Goal: Check status: Check status

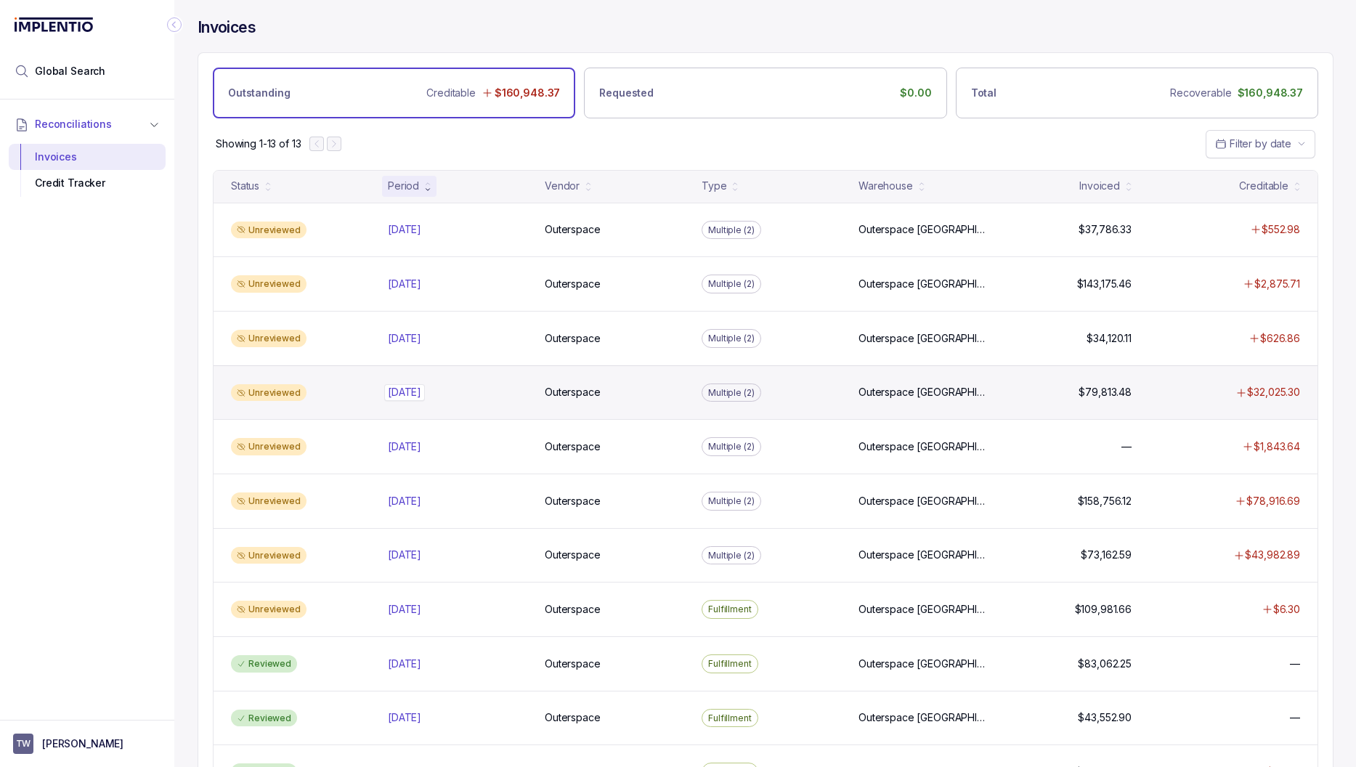
click at [405, 395] on p "[DATE]" at bounding box center [404, 392] width 41 height 16
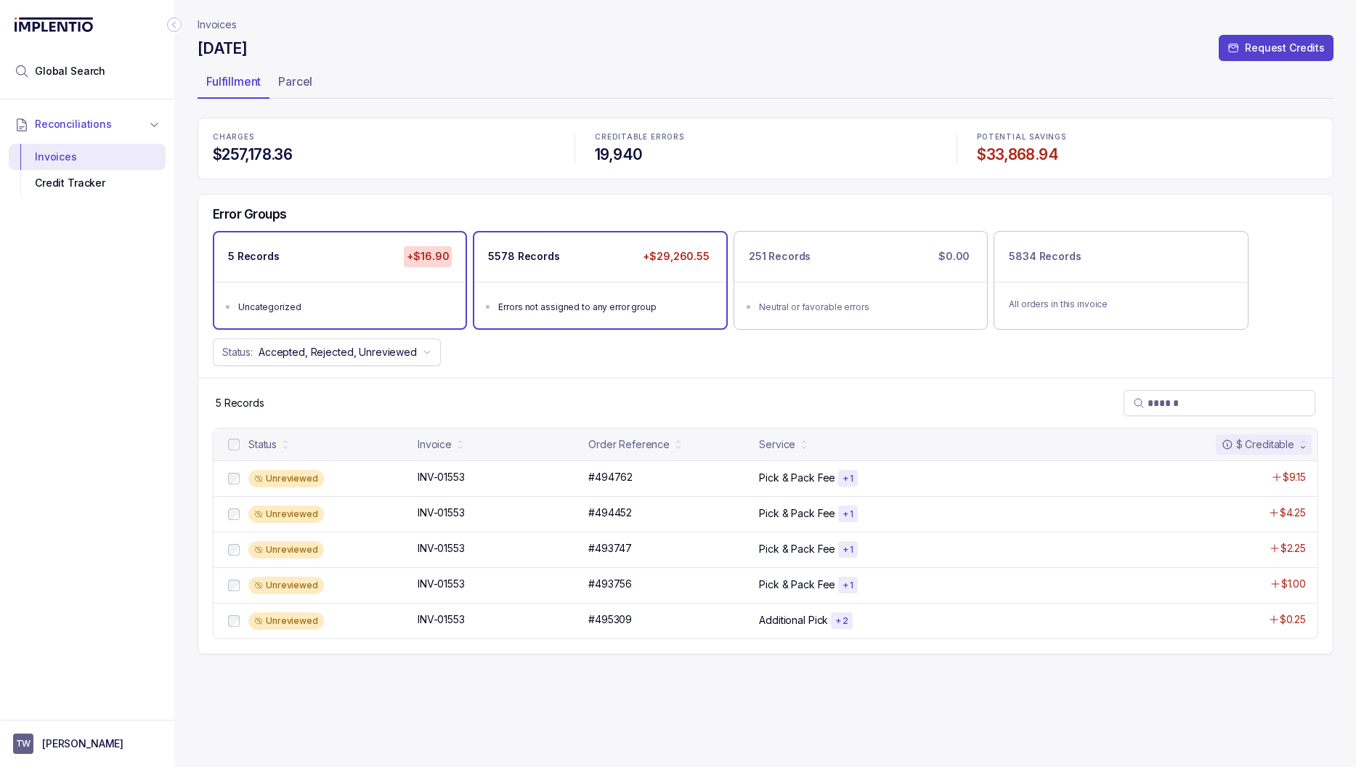
click at [590, 273] on div "5578 Records +$29,260.55" at bounding box center [599, 256] width 251 height 49
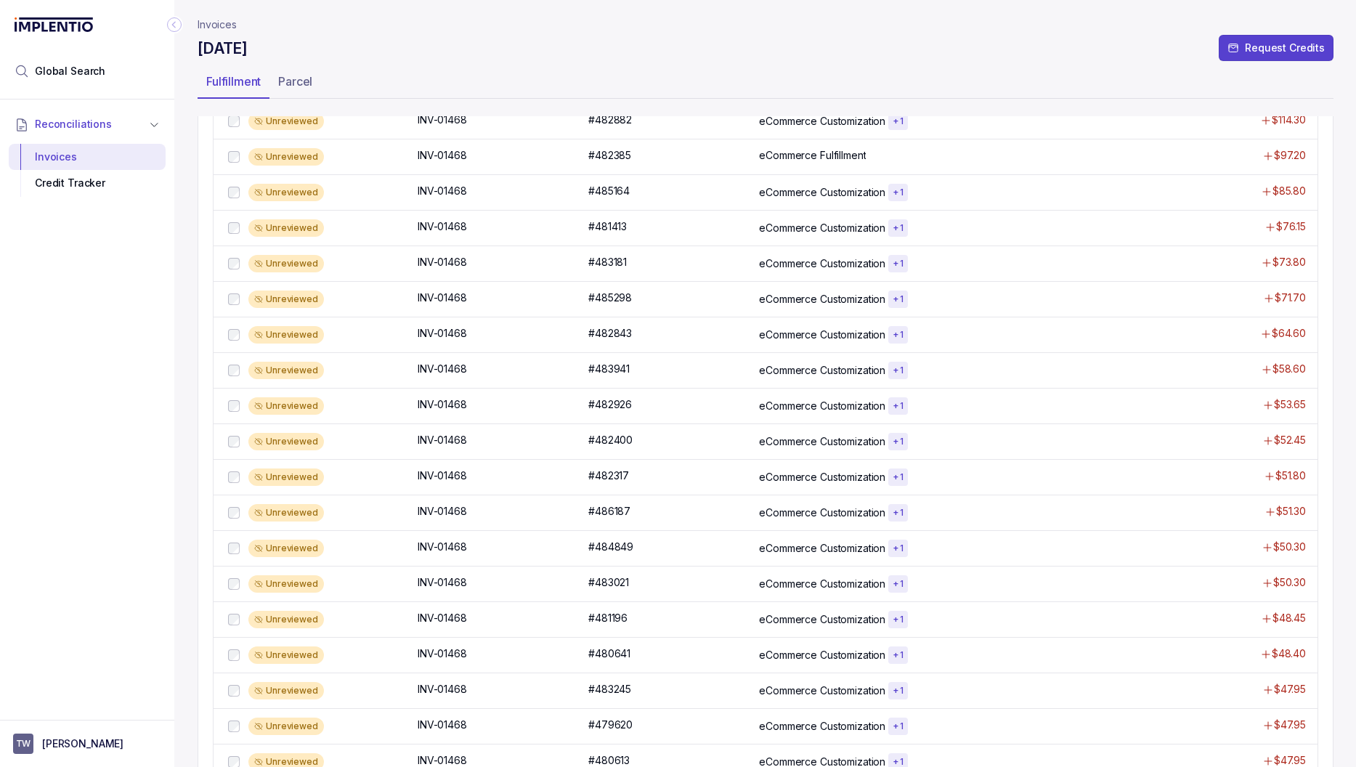
scroll to position [428, 0]
click at [560, 409] on div "INV-01468 INV-01468" at bounding box center [499, 404] width 162 height 15
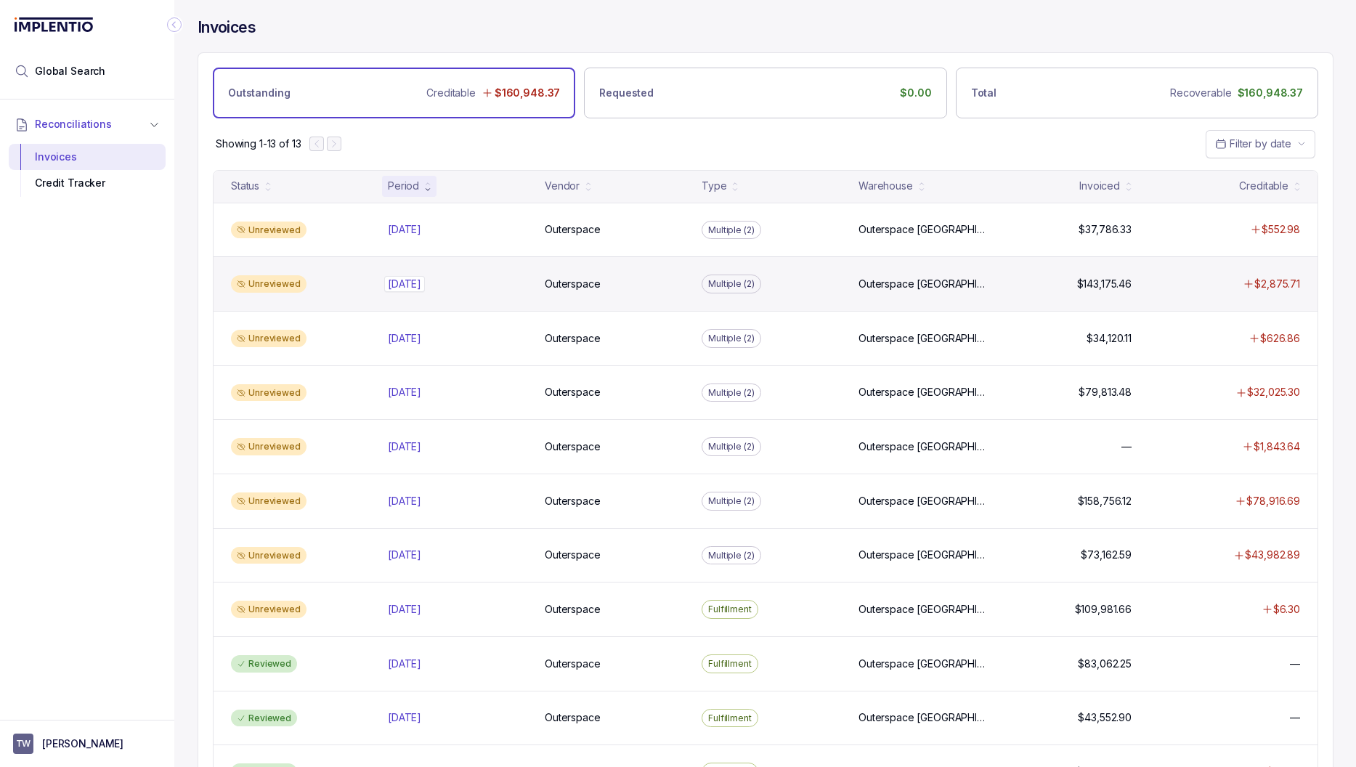
click at [413, 283] on p "[DATE]" at bounding box center [404, 284] width 41 height 16
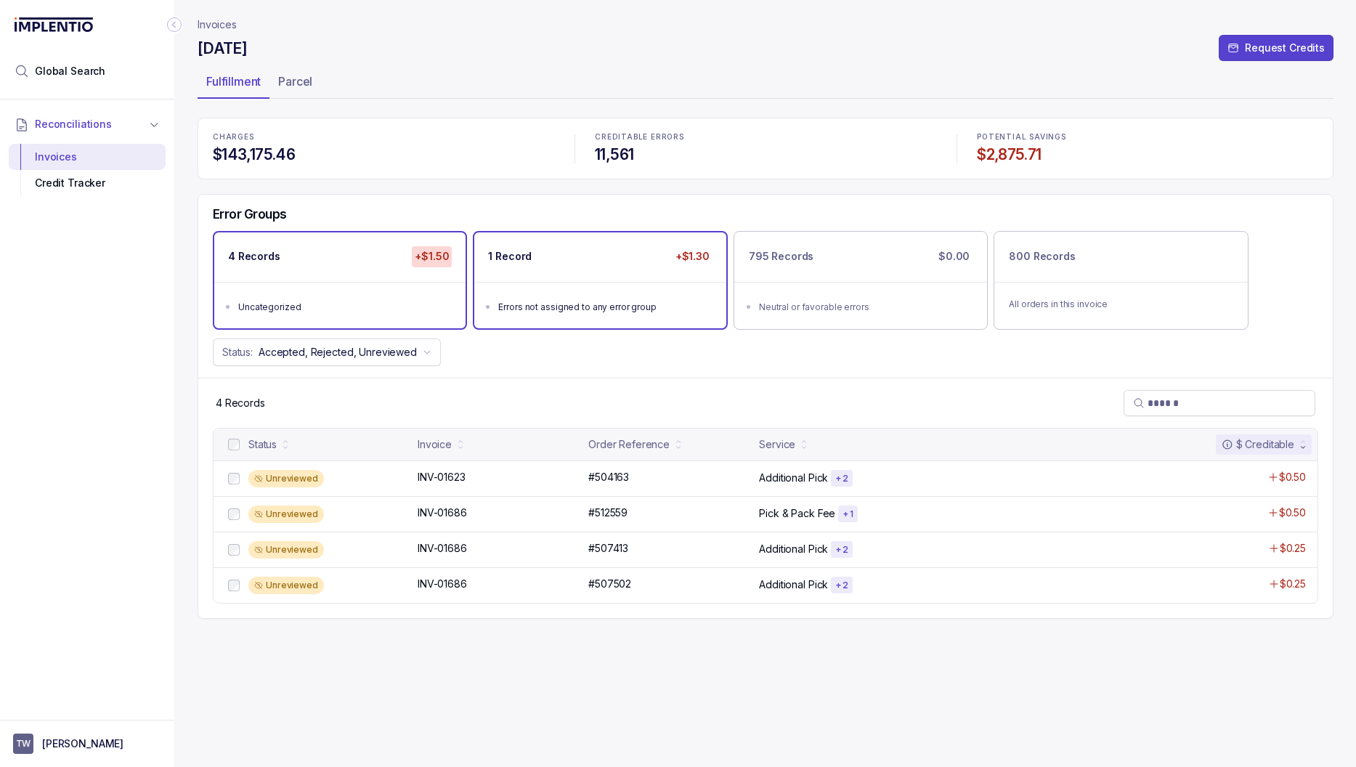
click at [633, 280] on div "1 Record +$1.30" at bounding box center [599, 256] width 251 height 49
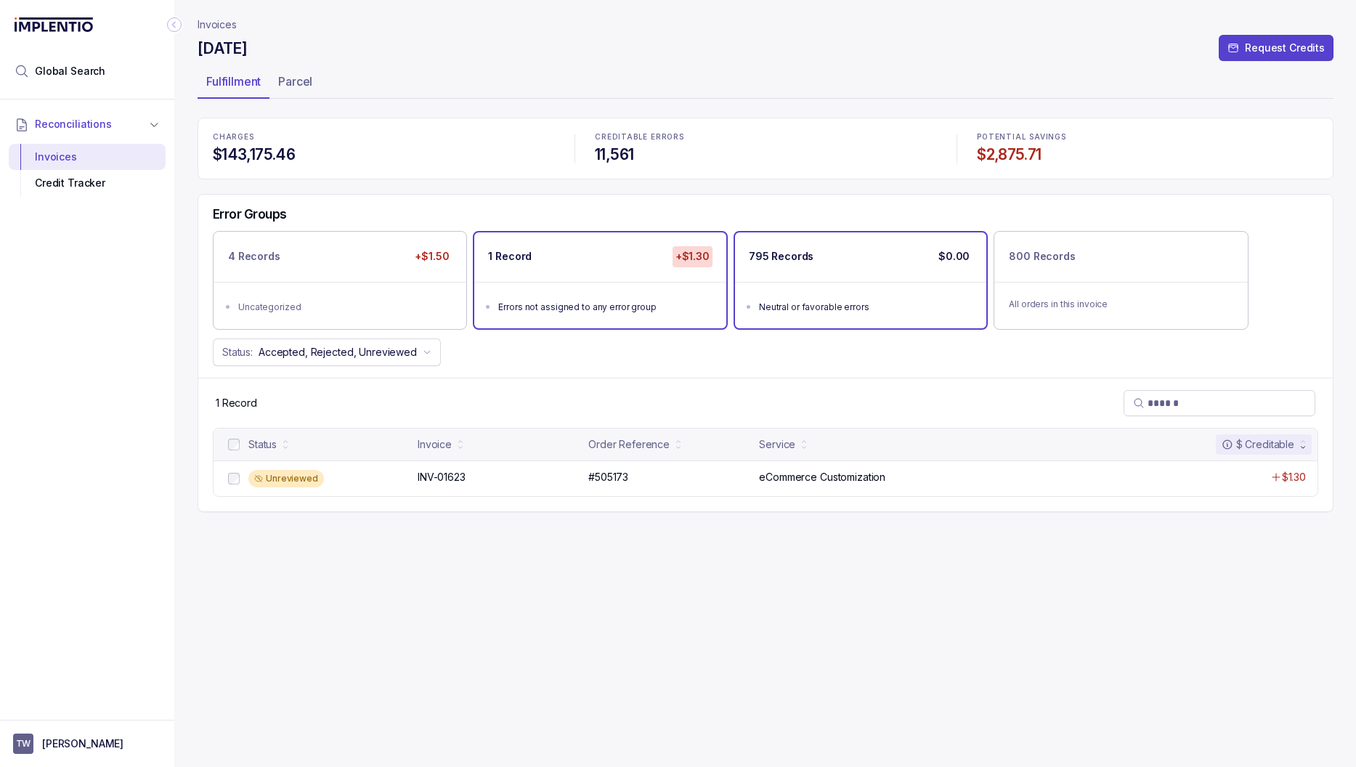
click at [828, 285] on ul "Neutral or favorable errors" at bounding box center [860, 305] width 251 height 46
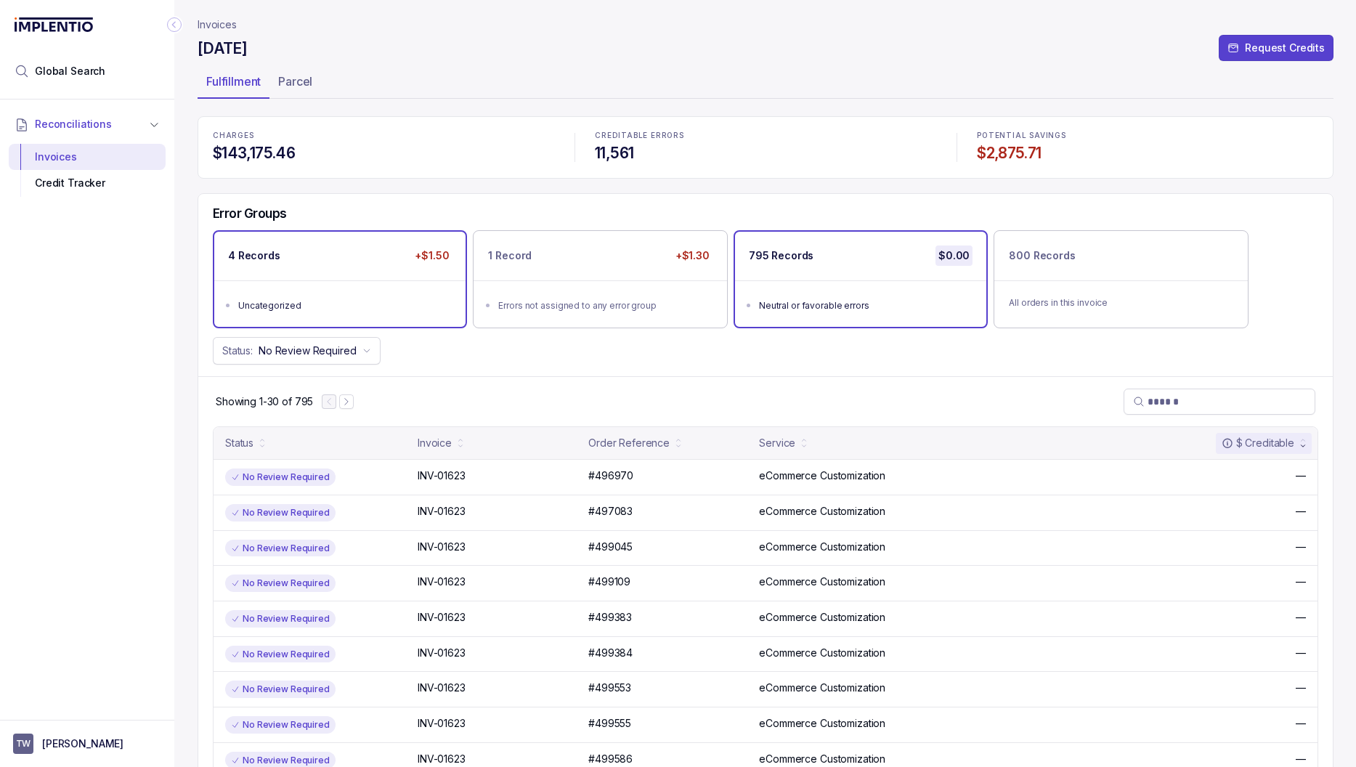
click at [329, 297] on li "Uncategorized" at bounding box center [350, 304] width 224 height 17
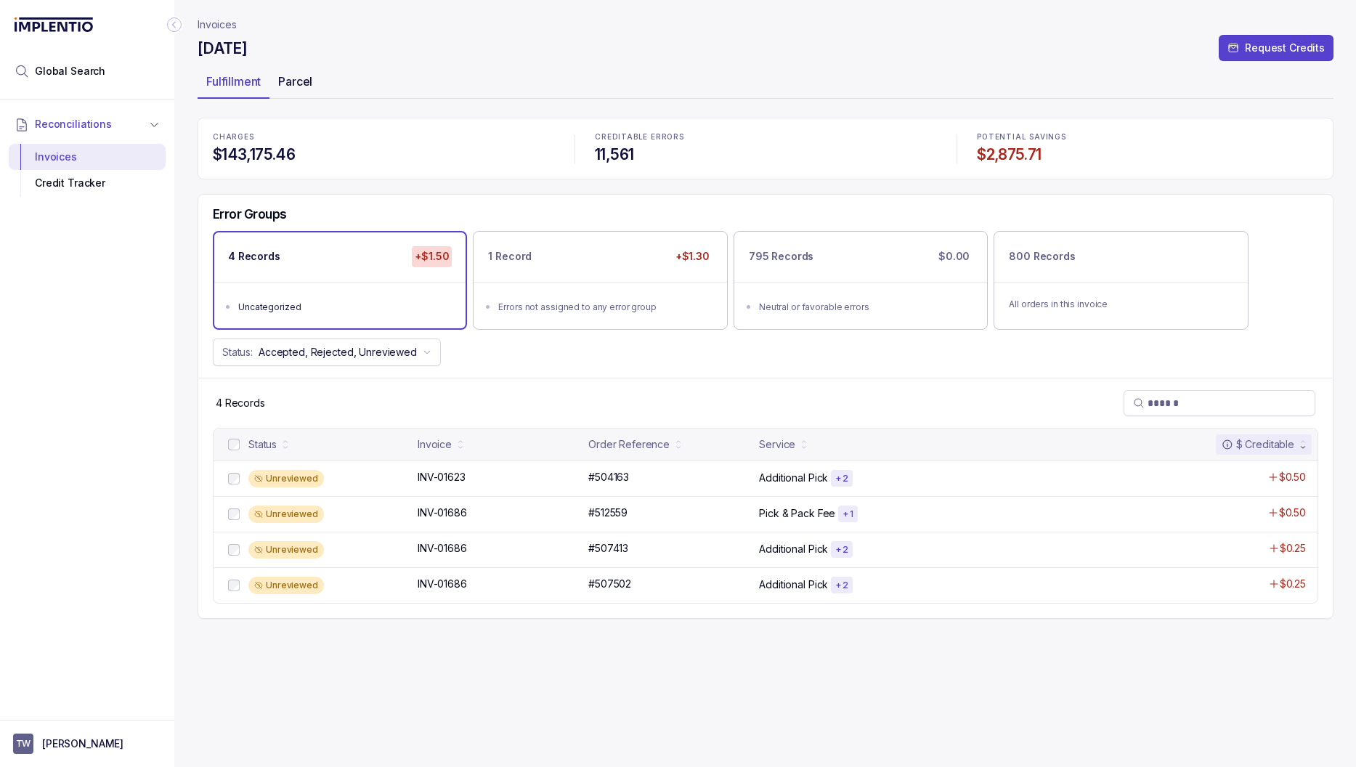
click at [286, 73] on p "Parcel" at bounding box center [295, 81] width 34 height 17
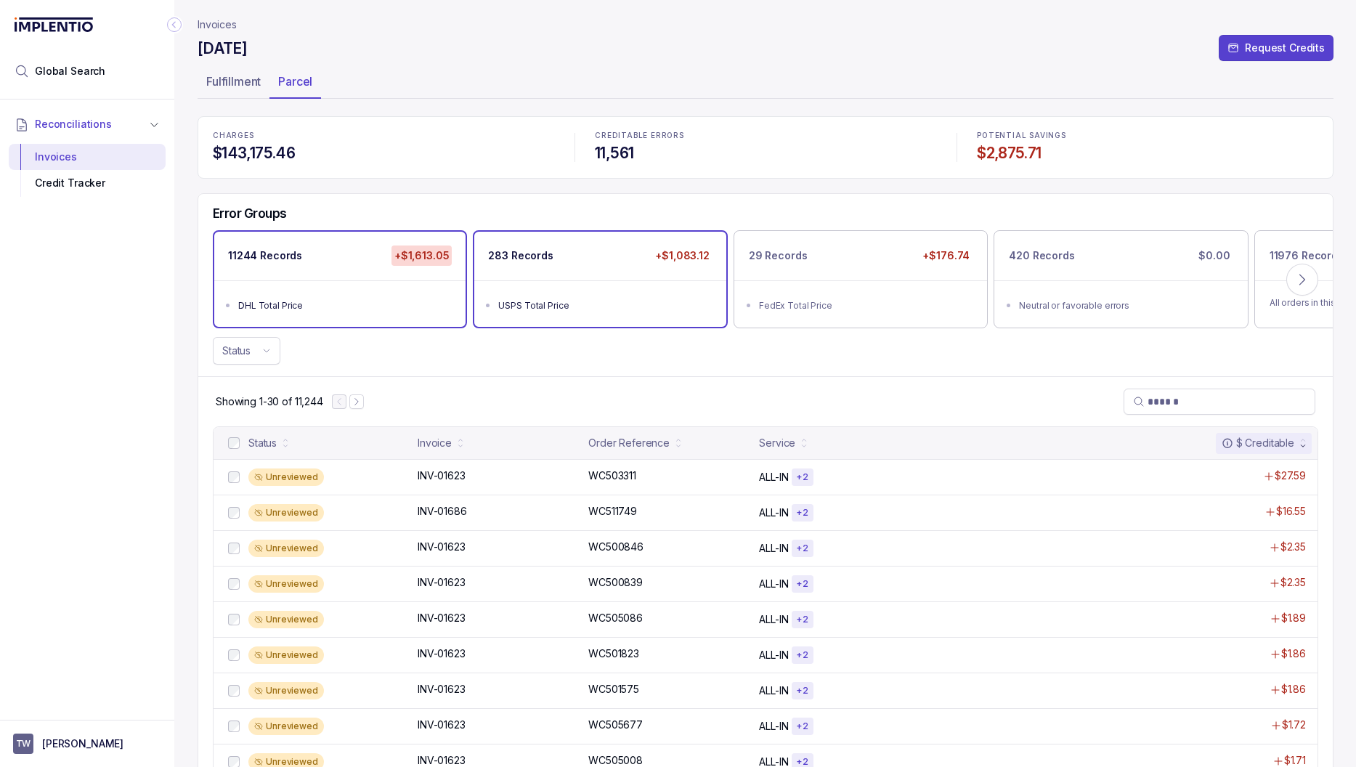
click at [658, 270] on div "283 Records +$1,083.12" at bounding box center [599, 256] width 251 height 49
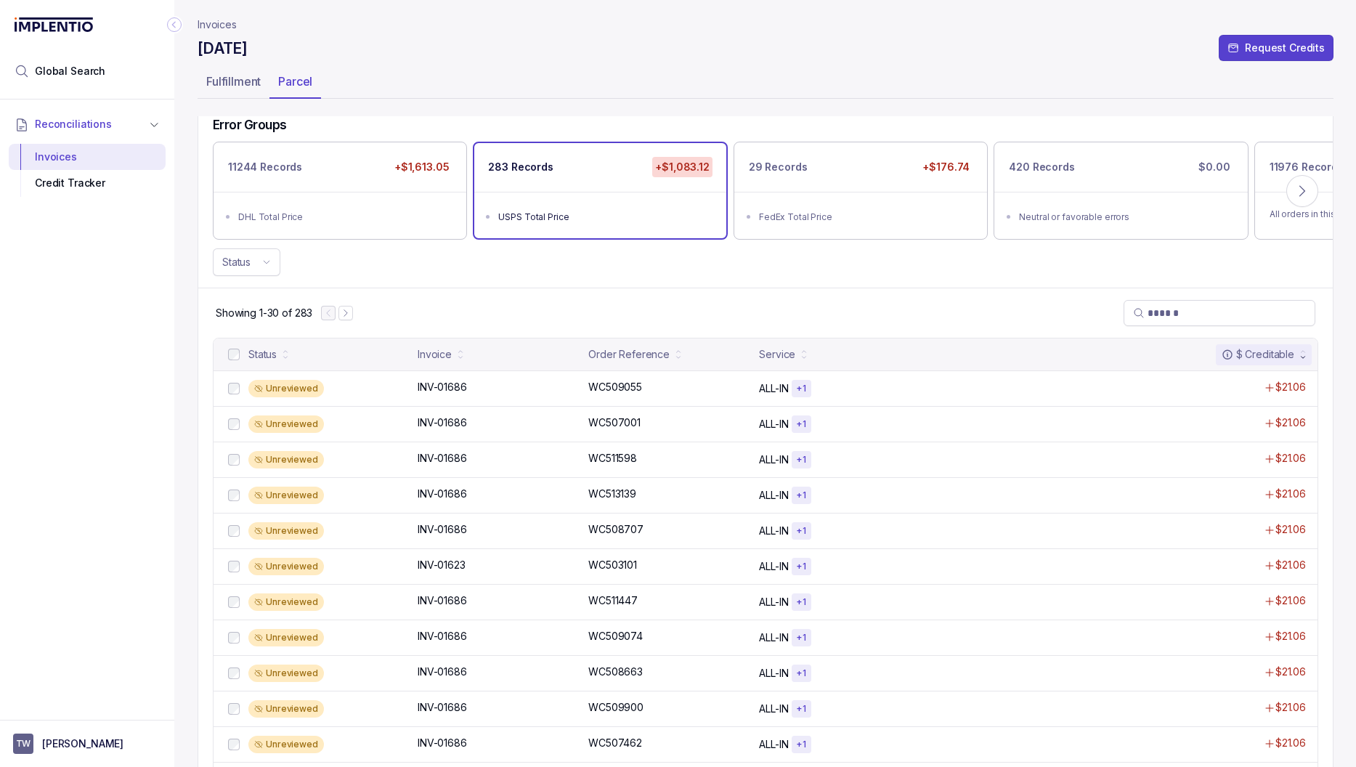
scroll to position [89, 0]
click at [486, 389] on div "INV-01686 INV-01686" at bounding box center [499, 386] width 162 height 15
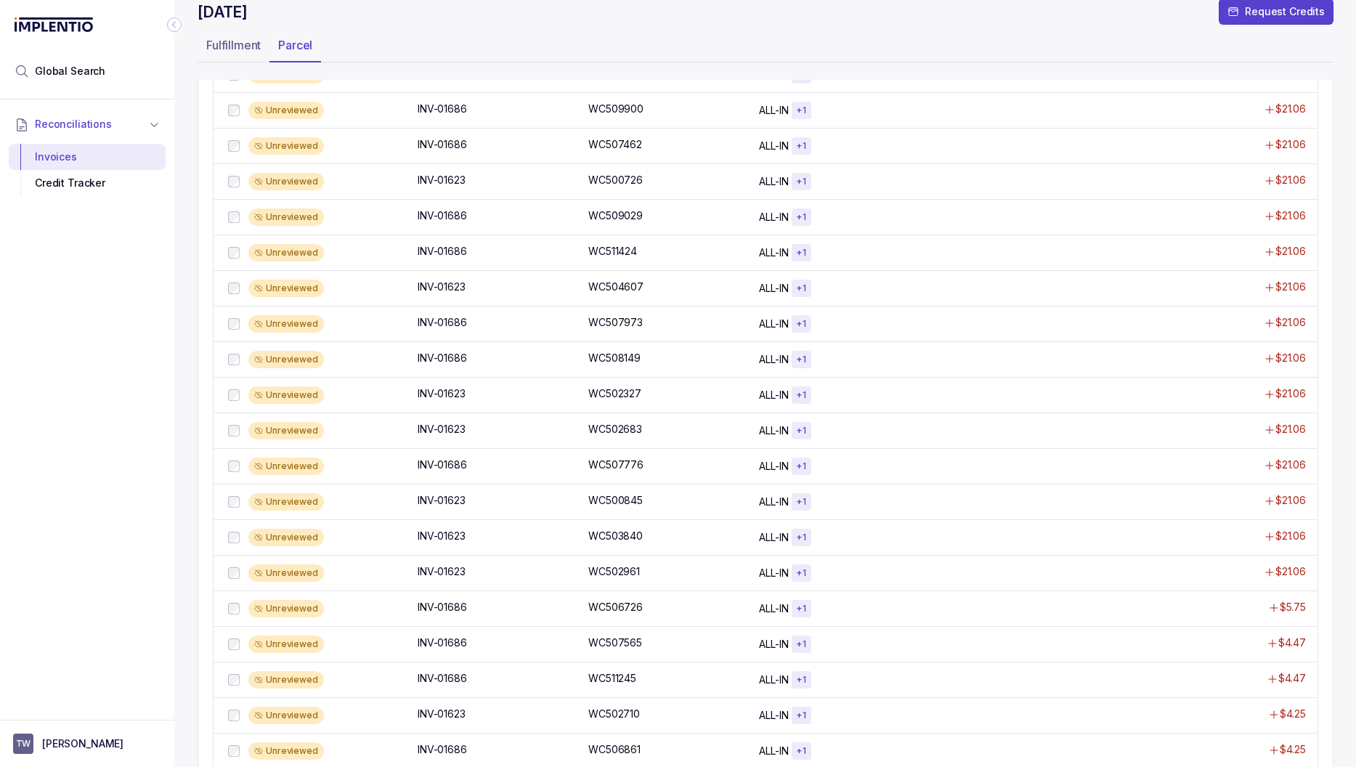
scroll to position [776, 0]
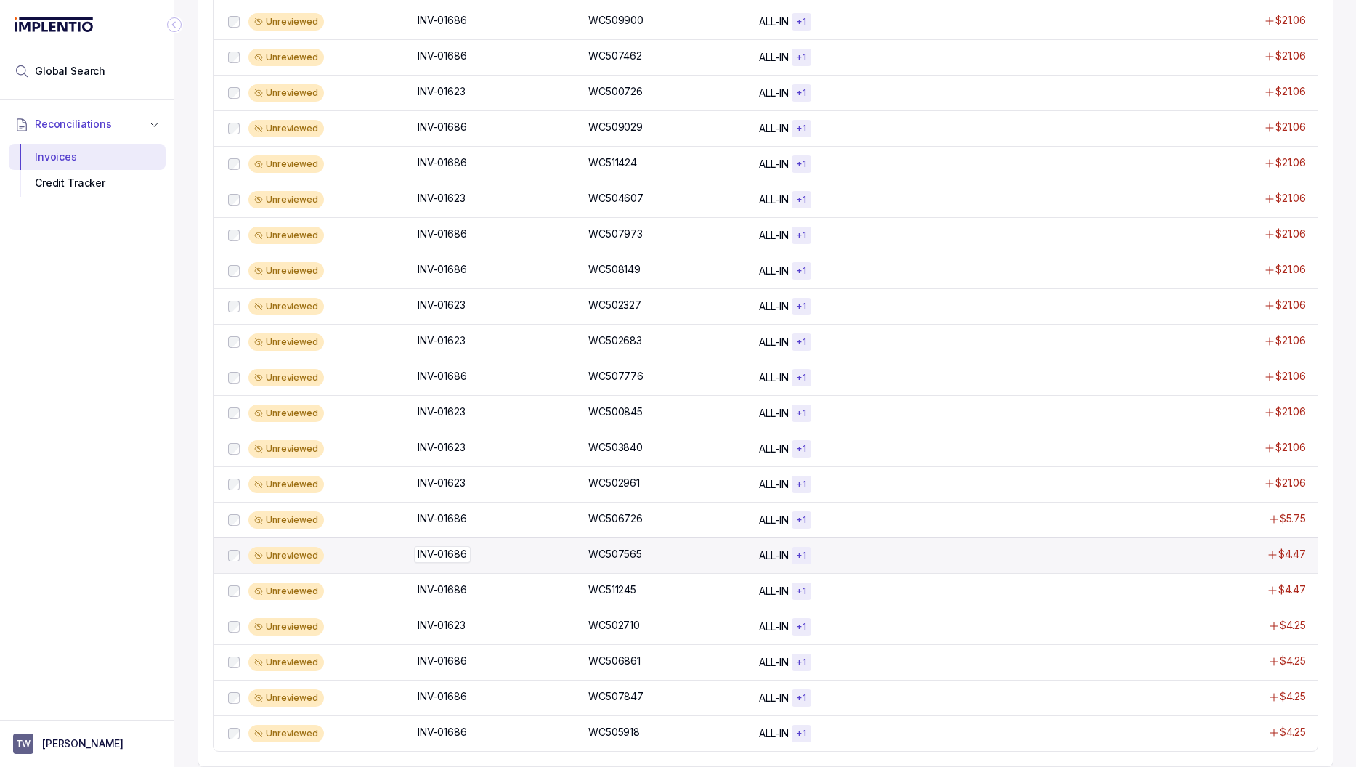
click at [559, 554] on div "INV-01686 INV-01686" at bounding box center [499, 554] width 162 height 15
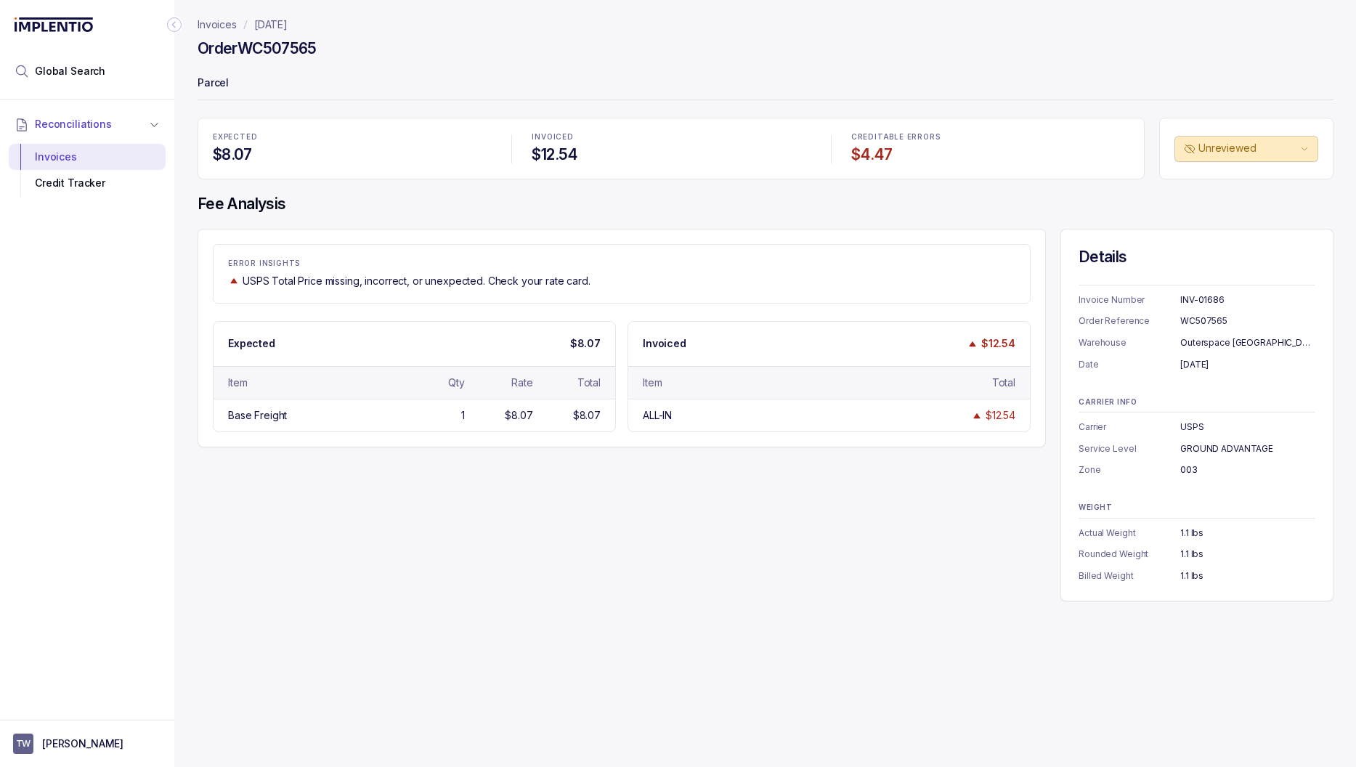
click at [227, 28] on p "Invoices" at bounding box center [217, 24] width 39 height 15
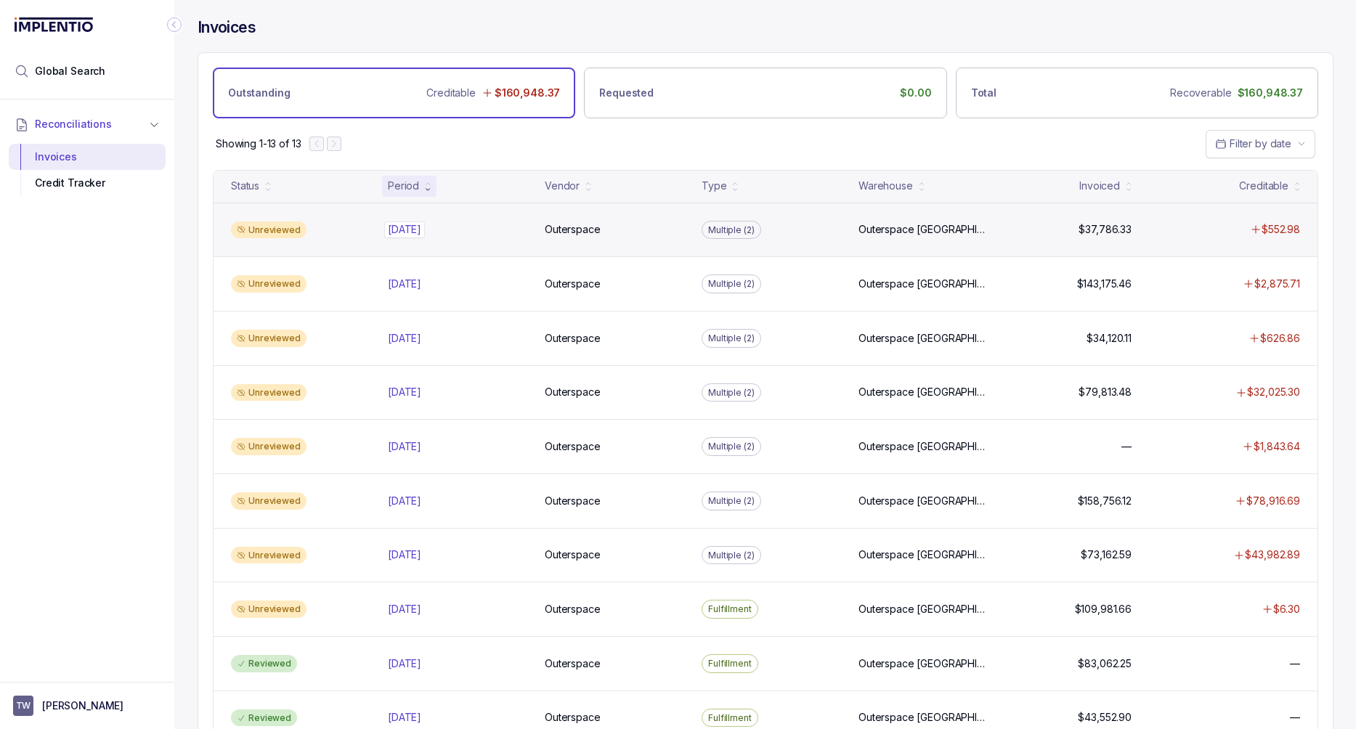
click at [412, 227] on p "[DATE]" at bounding box center [404, 230] width 41 height 16
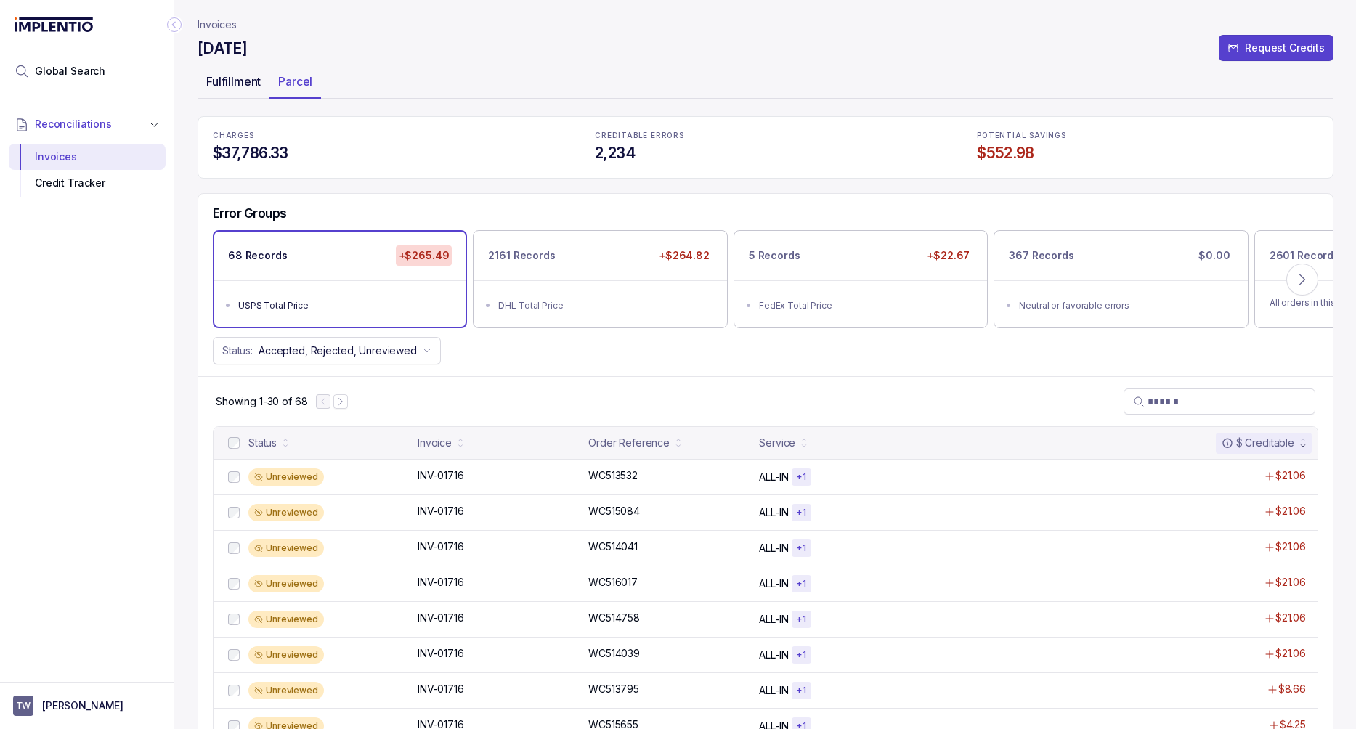
click at [222, 81] on p "Fulfillment" at bounding box center [233, 81] width 54 height 17
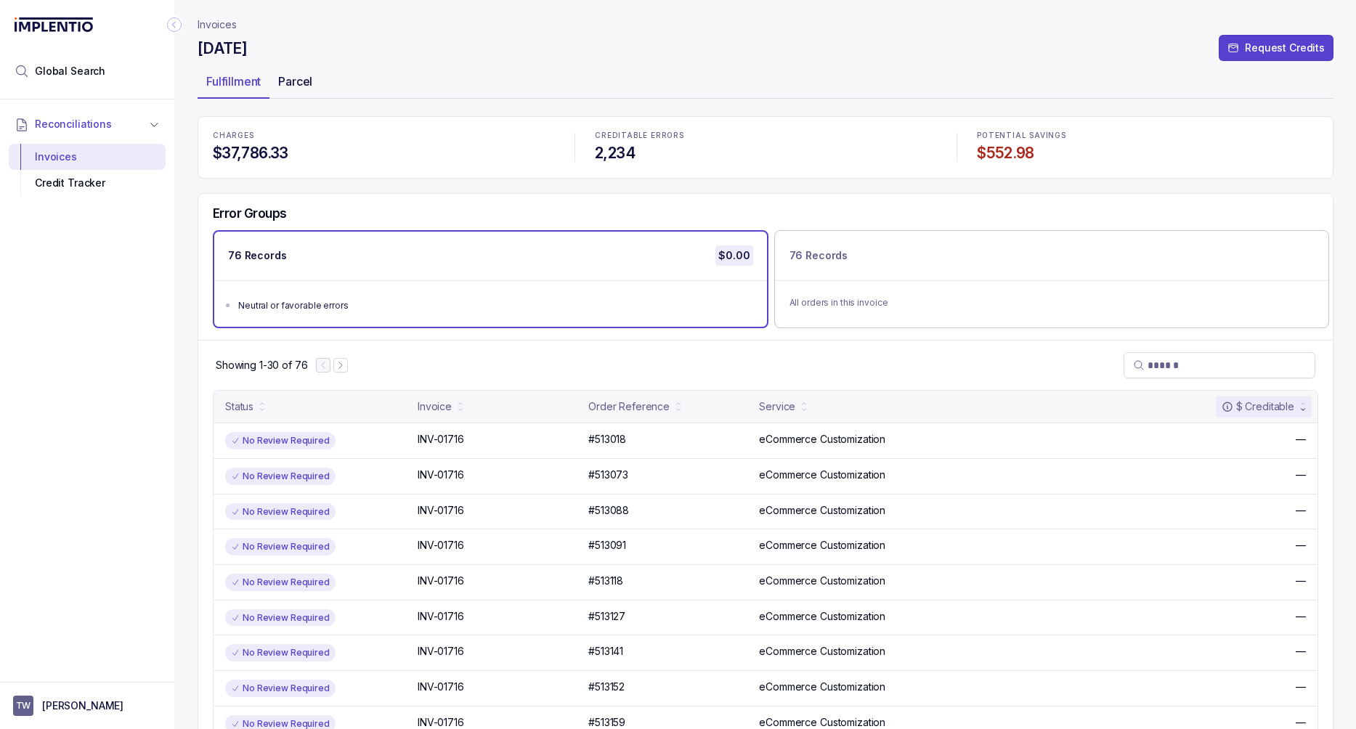
click at [296, 71] on div "Parcel" at bounding box center [296, 81] width 52 height 23
